Goal: Task Accomplishment & Management: Use online tool/utility

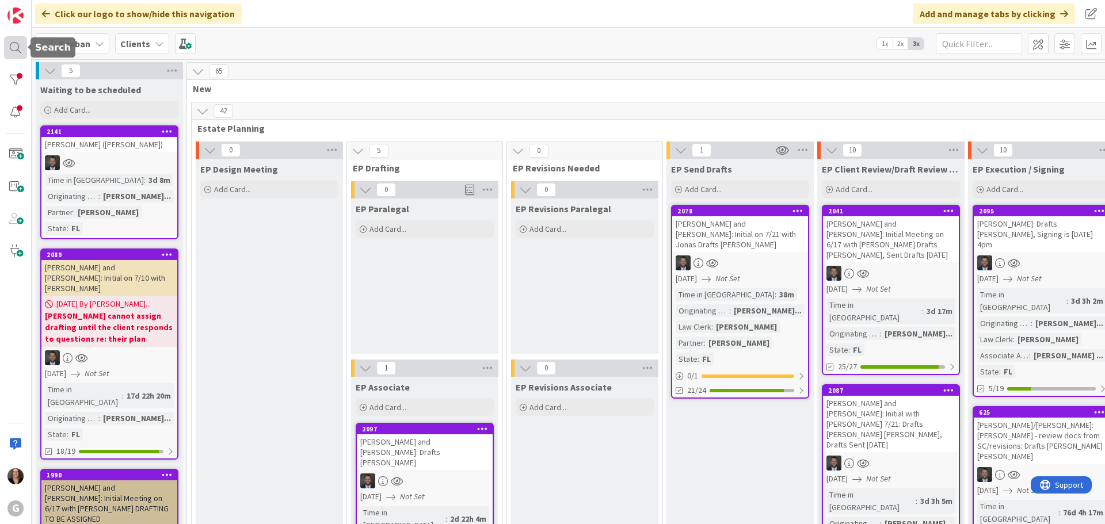
click at [13, 48] on div at bounding box center [15, 47] width 23 height 23
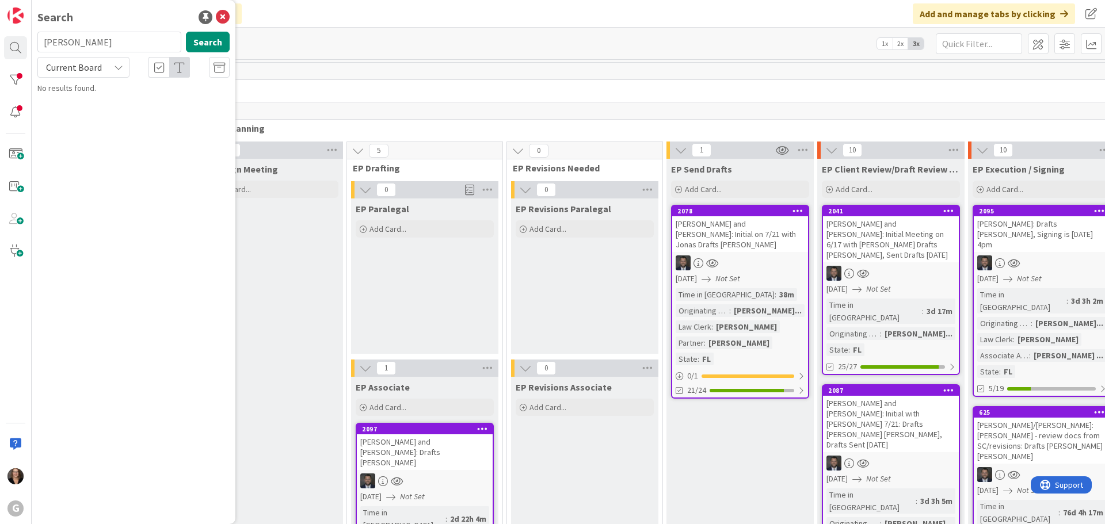
type input "[PERSON_NAME]"
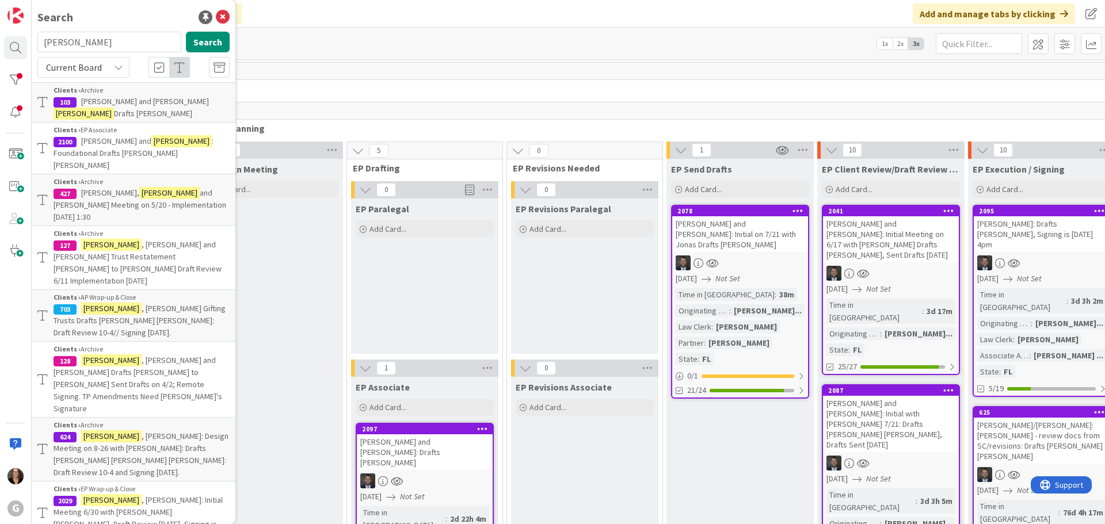
click at [115, 494] on p "[PERSON_NAME]: Initial Meeting 6/30 with [PERSON_NAME] [PERSON_NAME], Draft Rev…" at bounding box center [142, 518] width 176 height 48
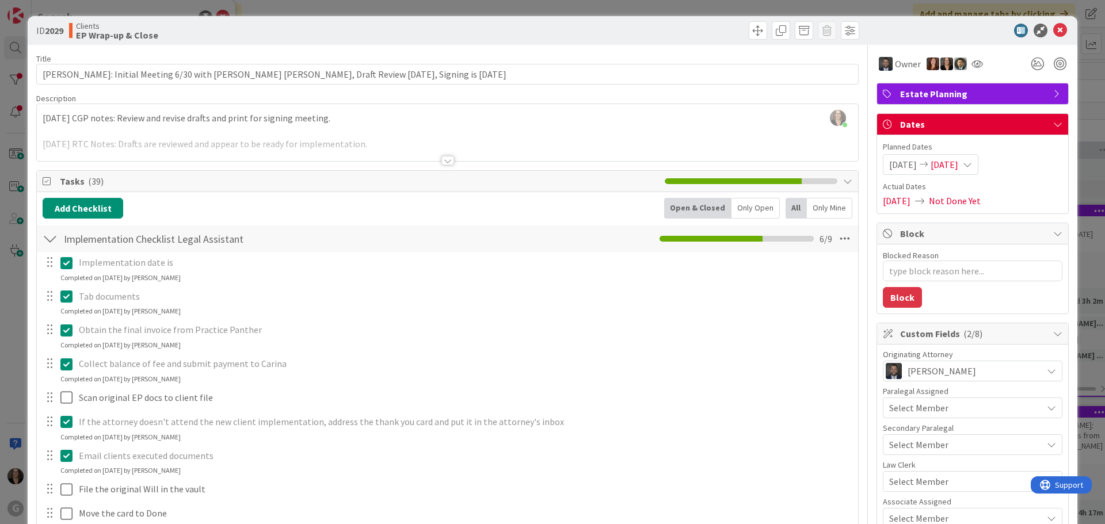
type textarea "x"
click at [1053, 28] on icon at bounding box center [1060, 31] width 14 height 14
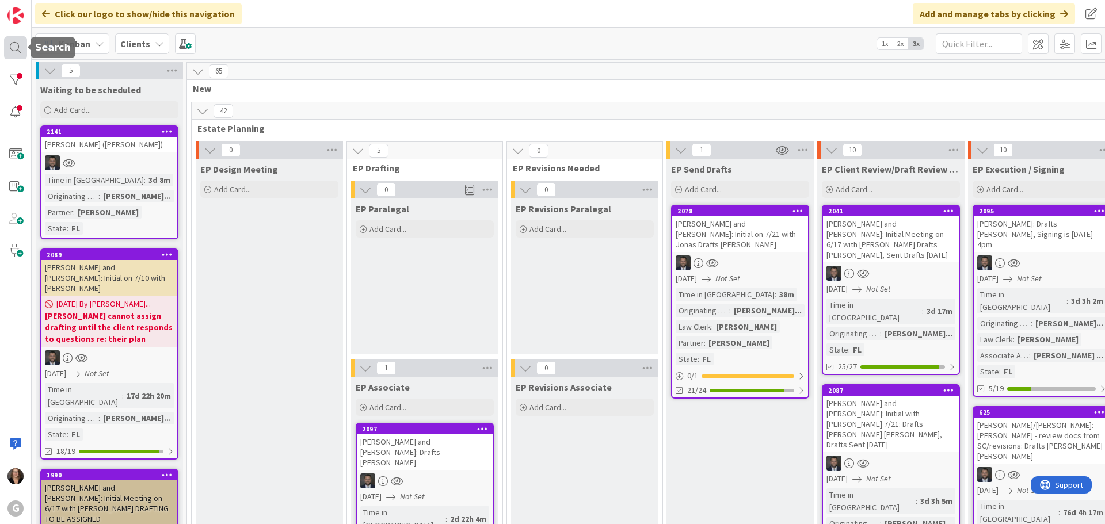
click at [13, 48] on div at bounding box center [15, 47] width 23 height 23
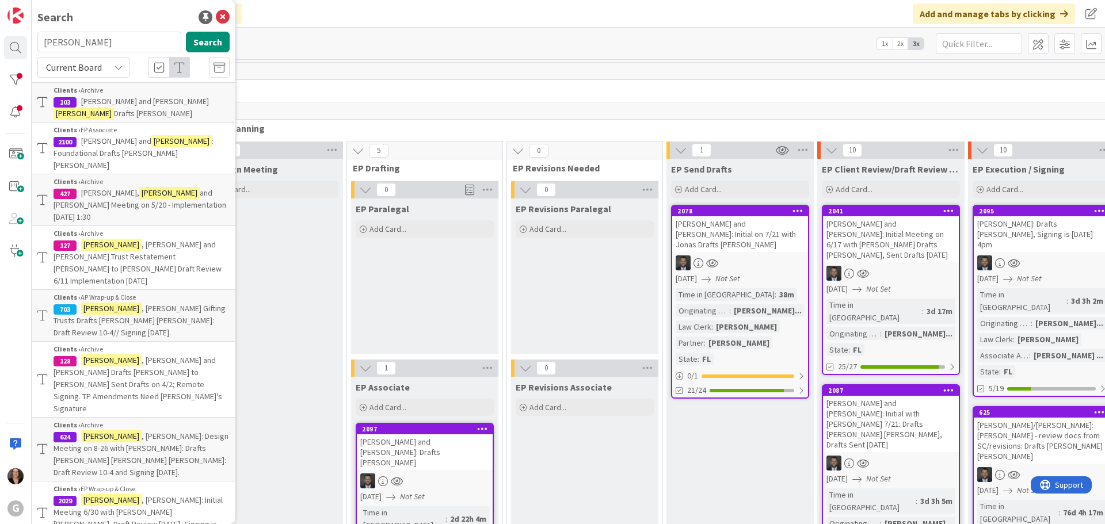
click at [41, 41] on input "[PERSON_NAME]" at bounding box center [109, 42] width 144 height 21
type input "[PERSON_NAME]"
click at [207, 41] on button "Search" at bounding box center [208, 42] width 44 height 21
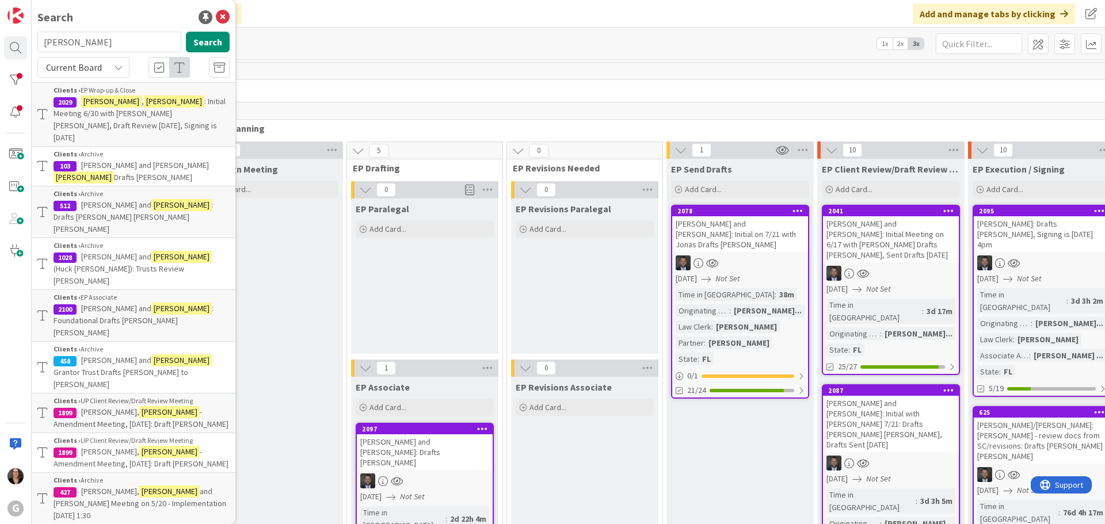
click at [117, 67] on icon at bounding box center [118, 67] width 9 height 9
click at [13, 15] on img at bounding box center [15, 15] width 16 height 16
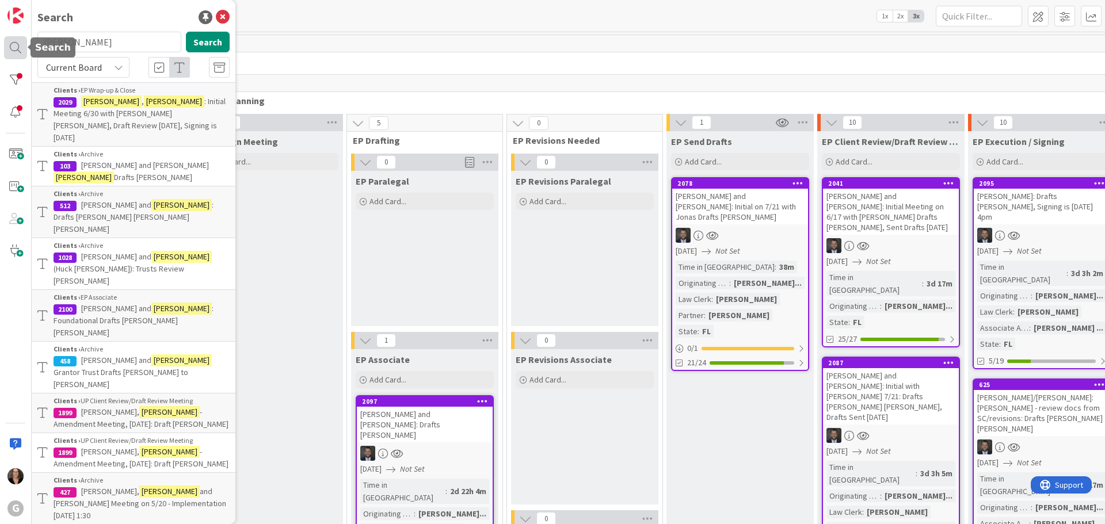
click at [16, 47] on div at bounding box center [15, 47] width 23 height 23
click at [216, 18] on icon at bounding box center [223, 17] width 14 height 14
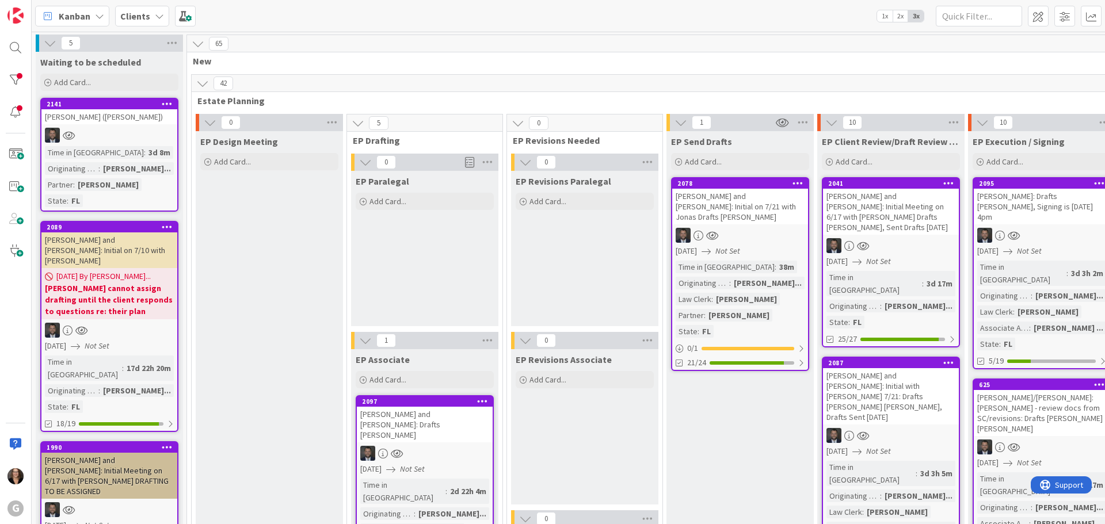
click at [100, 17] on icon at bounding box center [99, 16] width 9 height 9
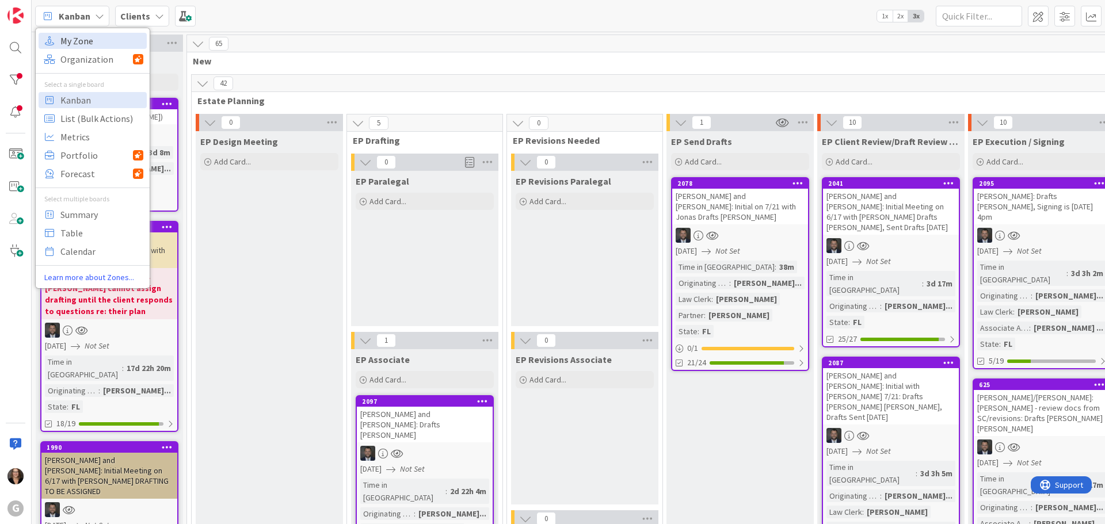
click at [100, 42] on span "My Zone" at bounding box center [101, 40] width 83 height 17
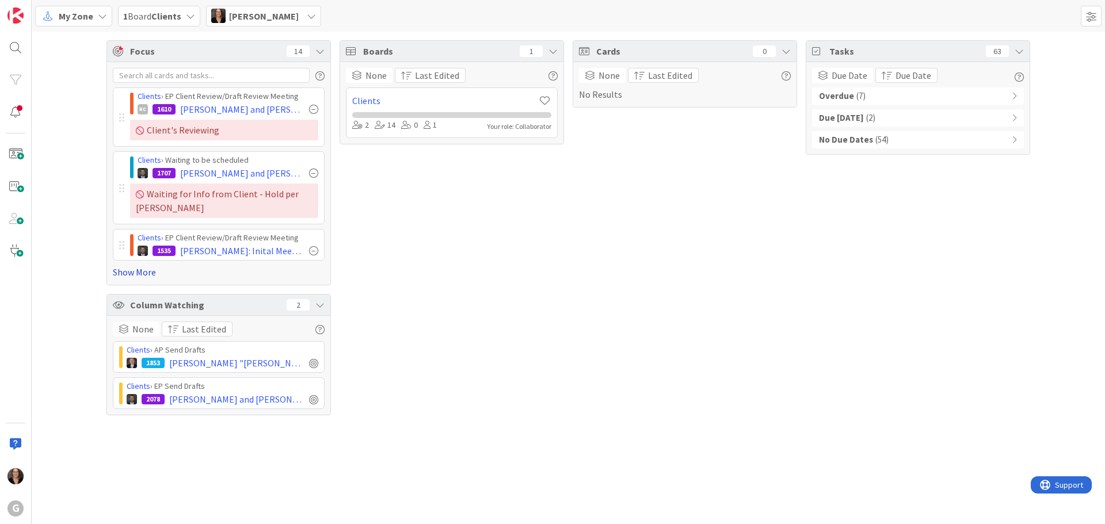
click at [136, 271] on link "Show More" at bounding box center [219, 272] width 212 height 14
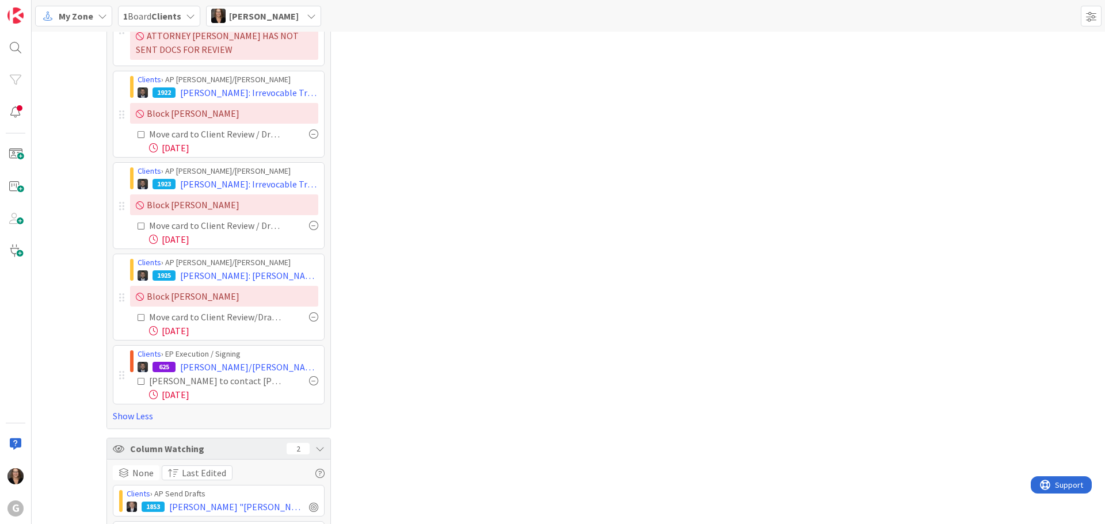
scroll to position [534, 0]
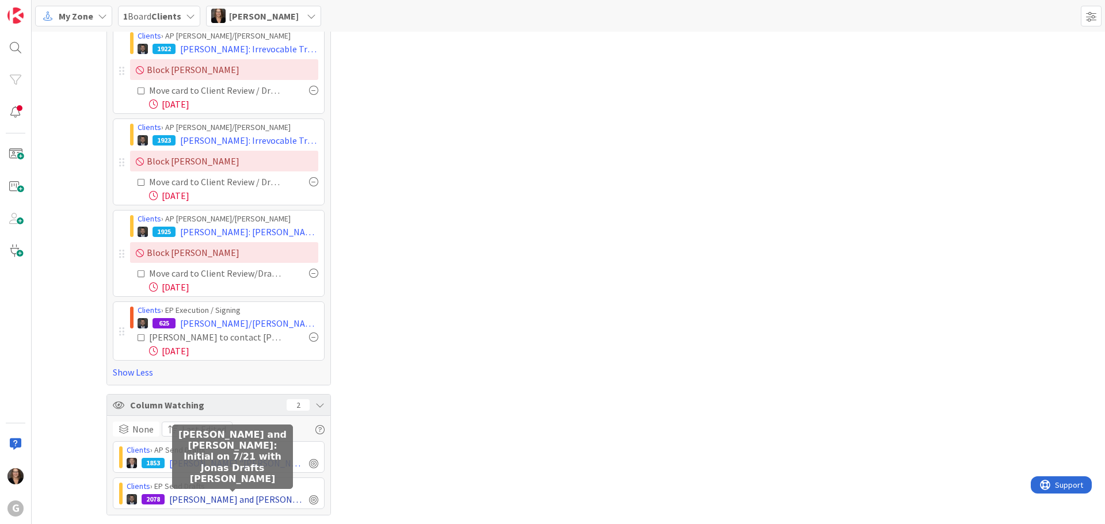
click at [248, 500] on span "[PERSON_NAME] and [PERSON_NAME]: Initial on 7/21 with Jonas Drafts [PERSON_NAME]" at bounding box center [236, 500] width 135 height 14
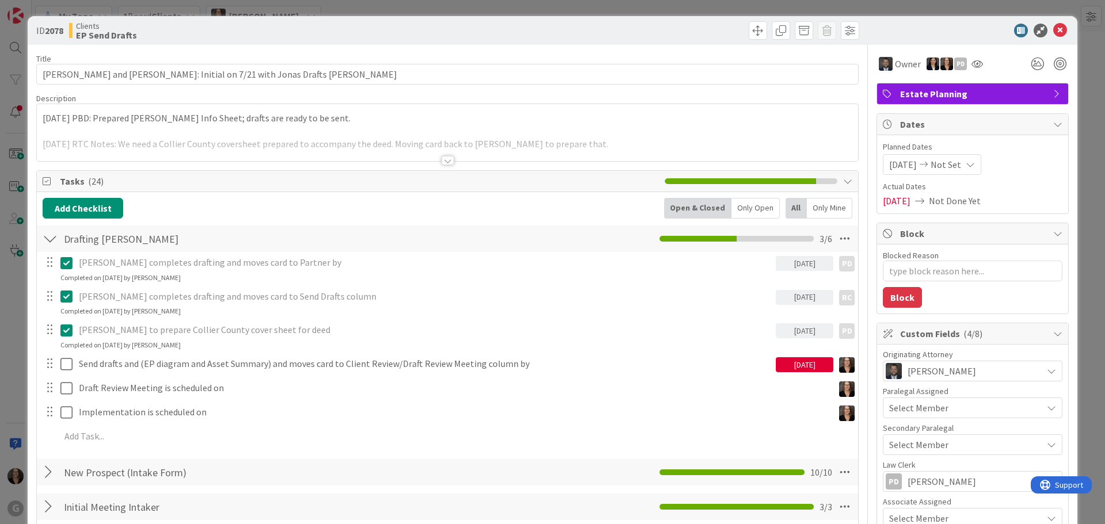
type textarea "x"
click at [1053, 28] on icon at bounding box center [1060, 31] width 14 height 14
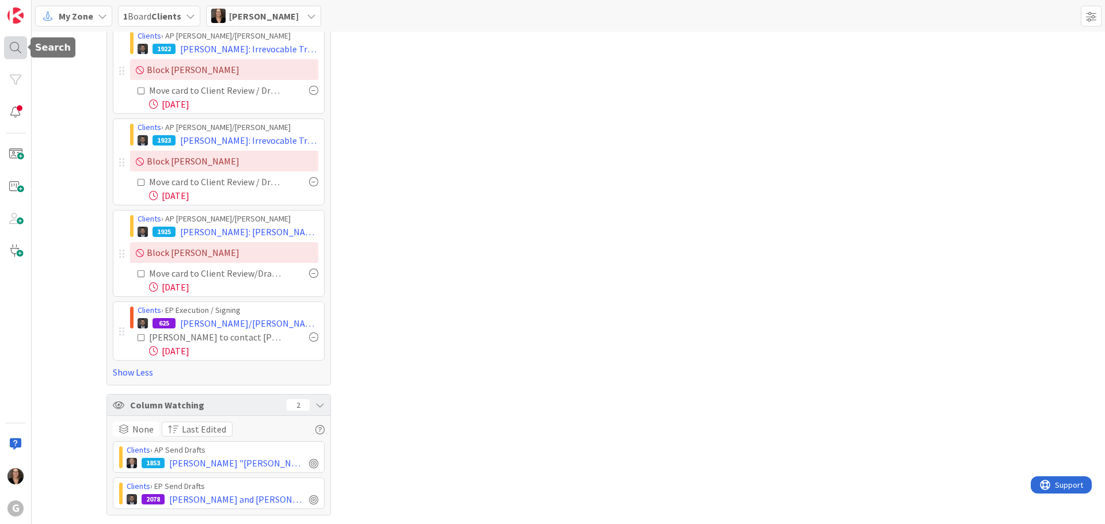
click at [14, 48] on div at bounding box center [15, 47] width 23 height 23
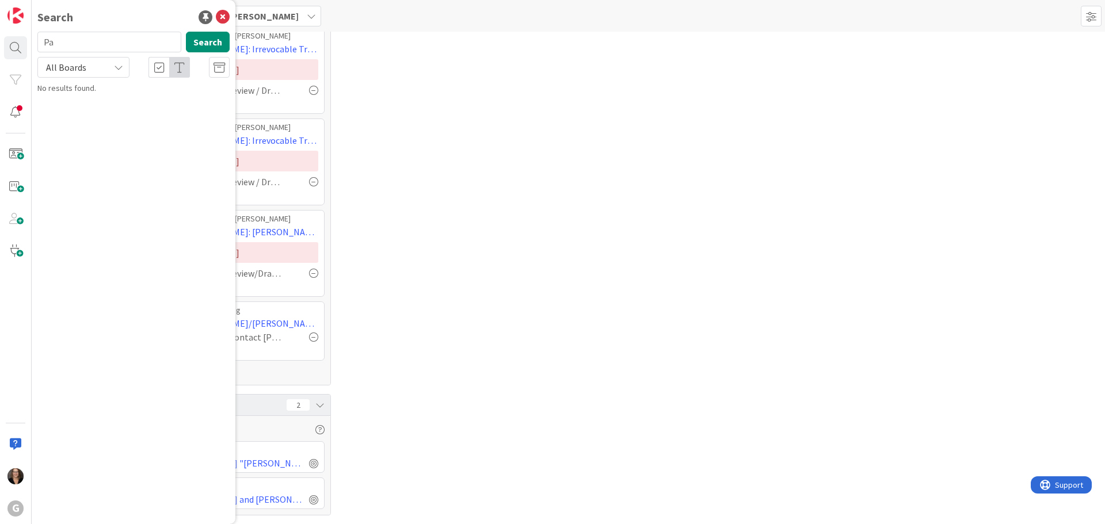
type input "P"
type input "[PERSON_NAME]"
click at [155, 106] on p "[PERSON_NAME]: Drafts [PERSON_NAME], Signing is [DATE] 4pm" at bounding box center [142, 114] width 176 height 36
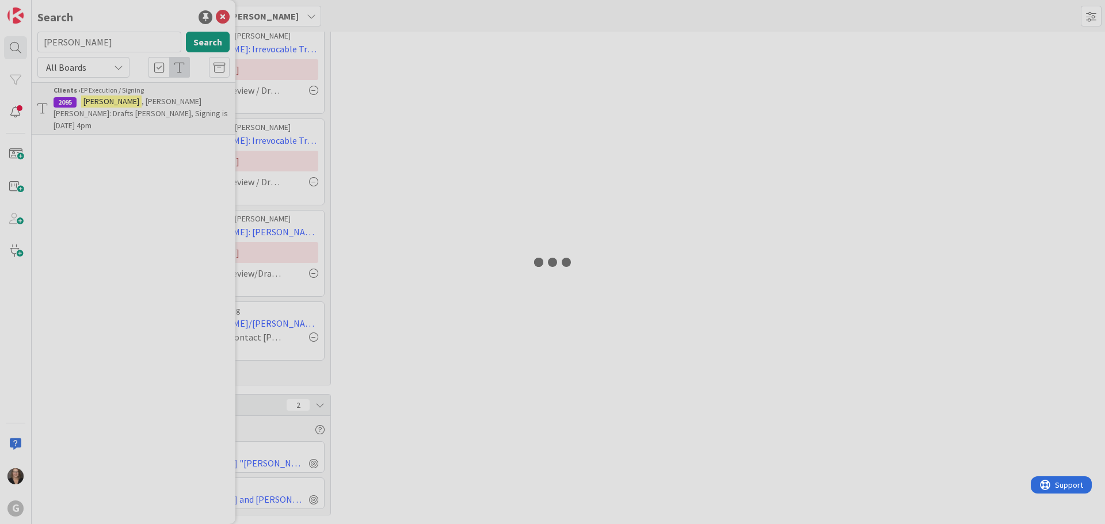
click at [155, 106] on div at bounding box center [552, 262] width 1105 height 524
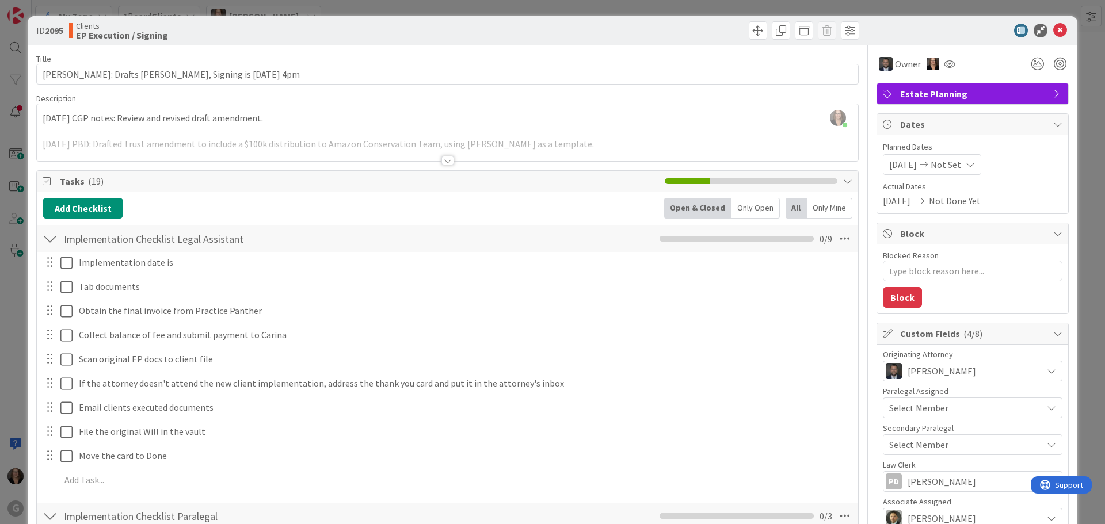
click at [973, 163] on icon at bounding box center [970, 164] width 9 height 9
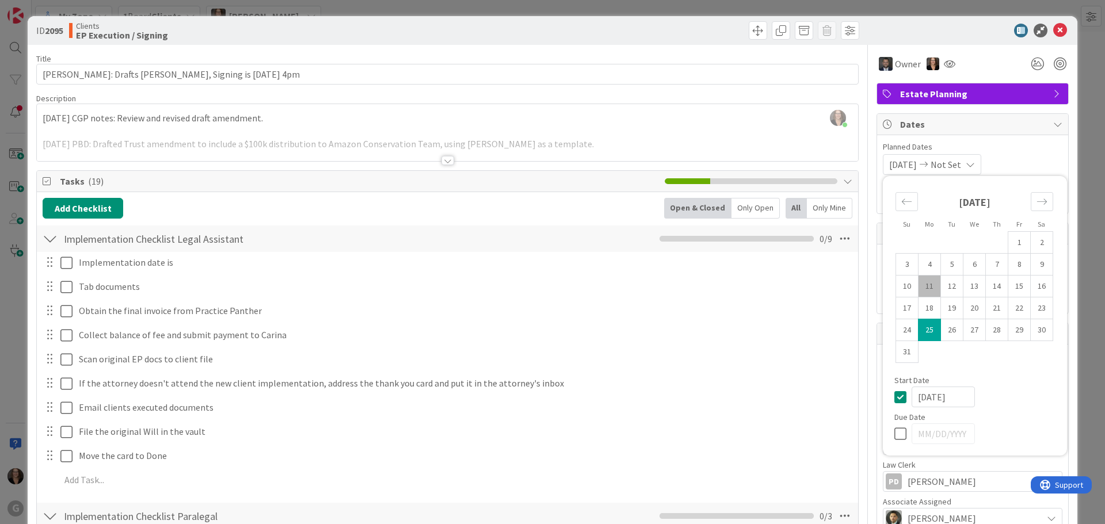
click at [919, 331] on td "25" at bounding box center [930, 330] width 22 height 22
type textarea "x"
click at [894, 433] on icon at bounding box center [902, 434] width 17 height 14
type input "[DATE]"
type textarea "x"
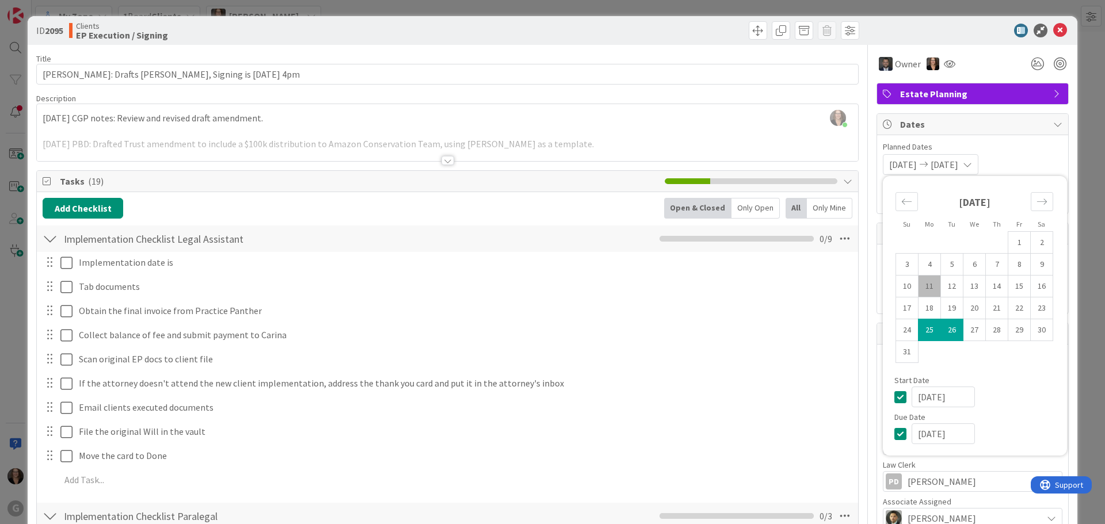
click at [921, 326] on td "25" at bounding box center [930, 330] width 22 height 22
type input "[DATE]"
type textarea "x"
click at [914, 165] on span "[DATE]" at bounding box center [903, 165] width 28 height 14
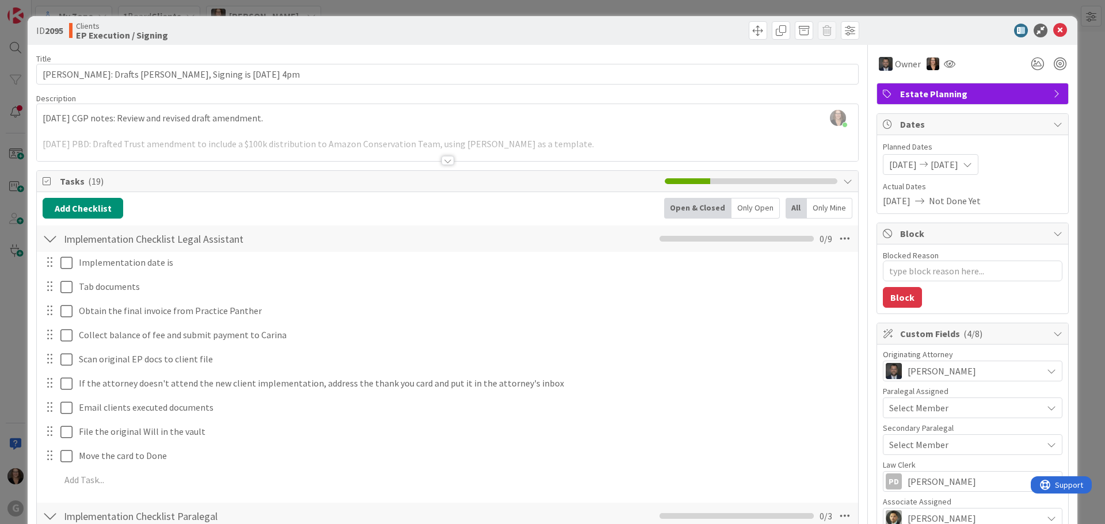
click at [914, 164] on span "[DATE]" at bounding box center [903, 165] width 28 height 14
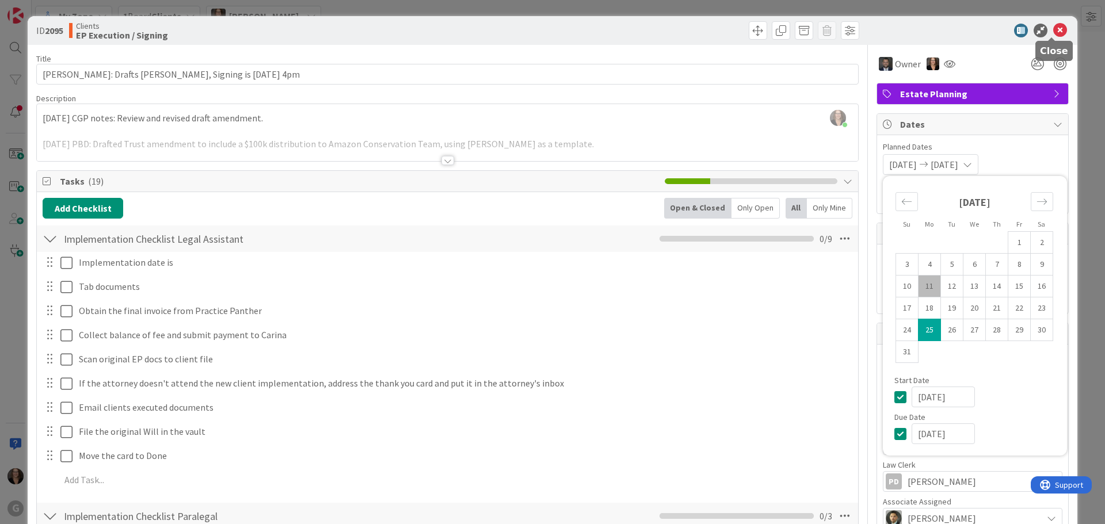
click at [1053, 28] on icon at bounding box center [1060, 31] width 14 height 14
